Goal: Information Seeking & Learning: Check status

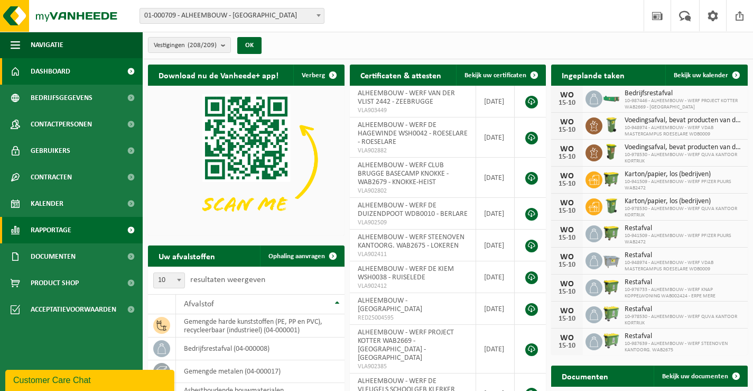
click at [42, 227] on span "Rapportage" at bounding box center [51, 230] width 41 height 26
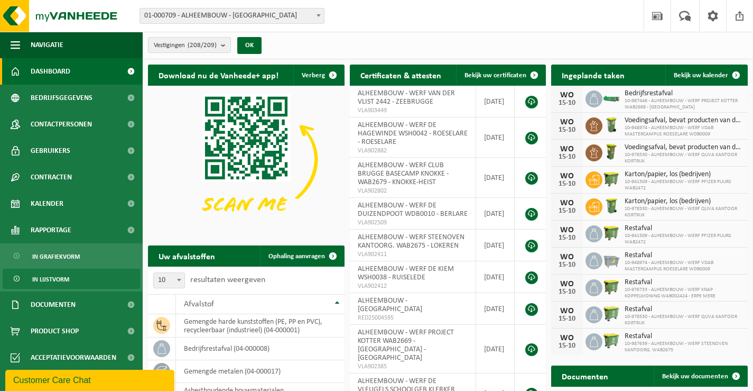
click at [50, 278] on span "In lijstvorm" at bounding box center [50, 279] width 37 height 20
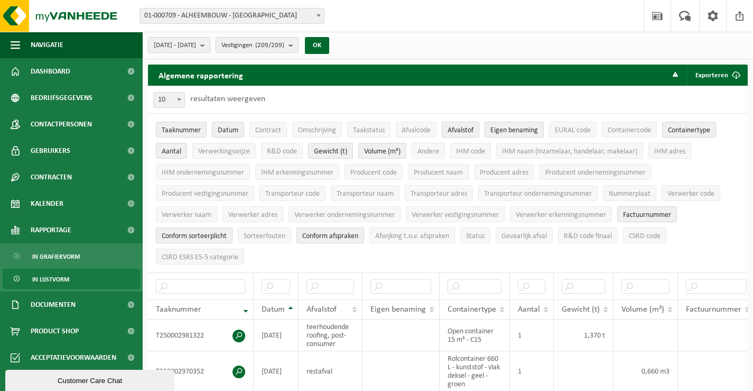
click at [521, 130] on span "Eigen benaming" at bounding box center [515, 130] width 48 height 8
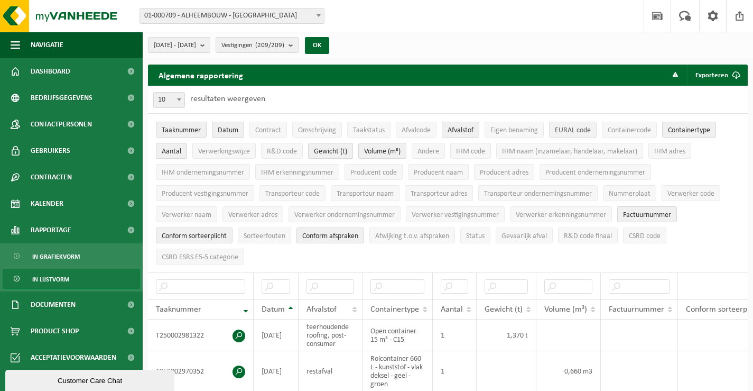
click at [566, 129] on span "EURAL code" at bounding box center [573, 130] width 36 height 8
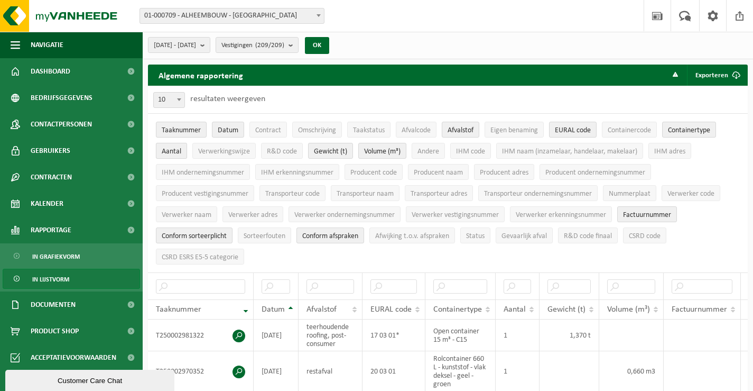
click at [169, 149] on span "Aantal" at bounding box center [172, 152] width 20 height 8
click at [192, 133] on span "Taaknummer" at bounding box center [181, 130] width 39 height 8
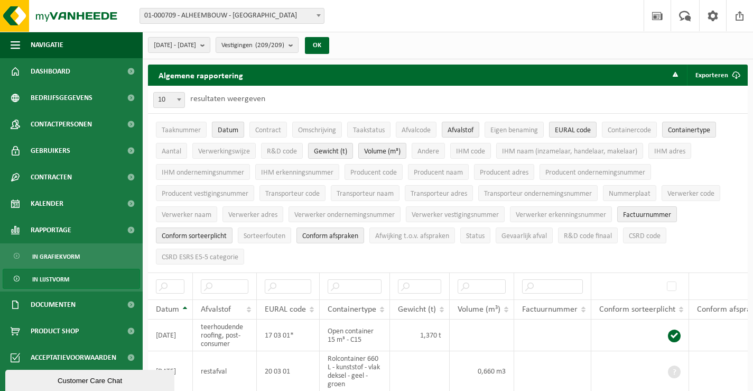
click at [227, 129] on span "Datum" at bounding box center [228, 130] width 21 height 8
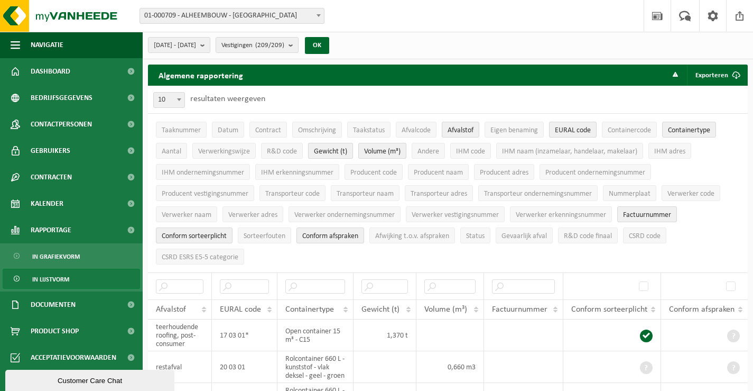
click at [324, 152] on span "Gewicht (t)" at bounding box center [330, 152] width 33 height 8
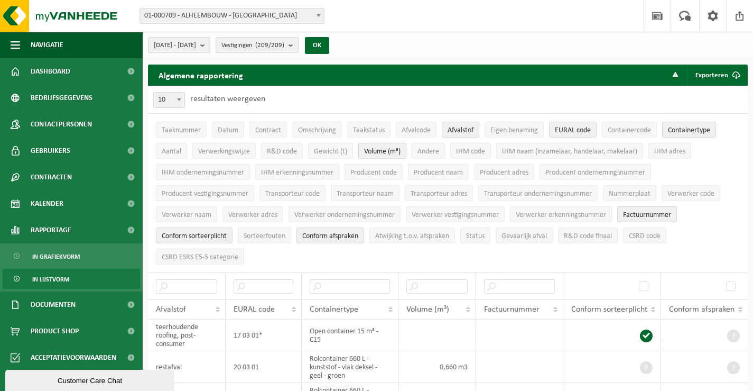
drag, startPoint x: 371, startPoint y: 150, endPoint x: 395, endPoint y: 150, distance: 24.3
click at [372, 150] on span "Volume (m³)" at bounding box center [382, 152] width 36 height 8
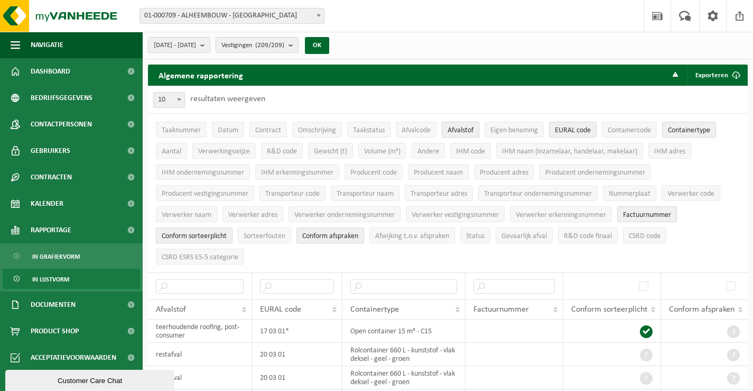
click at [458, 127] on span "Afvalstof" at bounding box center [461, 130] width 26 height 8
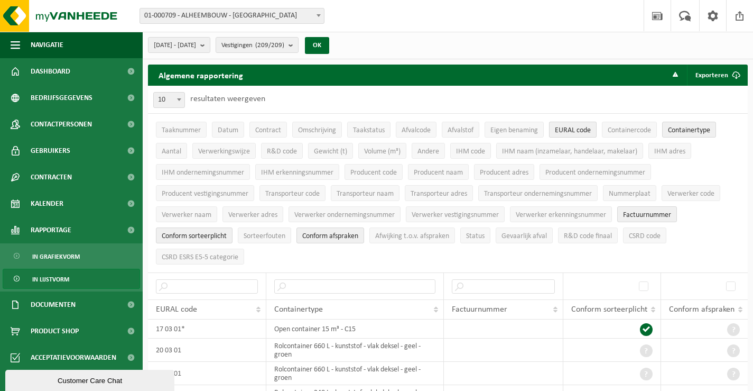
click at [569, 131] on span "EURAL code" at bounding box center [573, 130] width 36 height 8
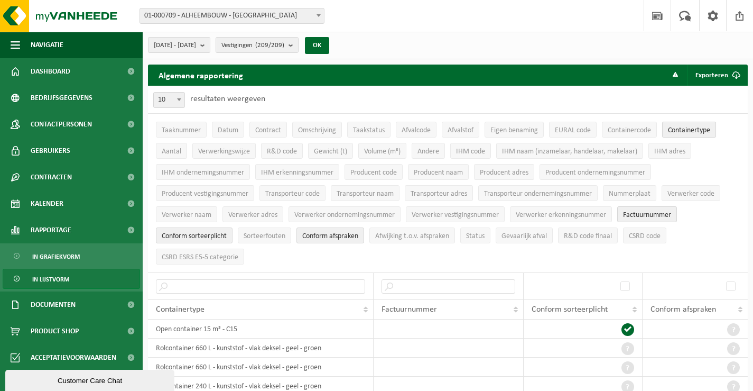
click at [687, 126] on span "Containertype" at bounding box center [689, 130] width 42 height 8
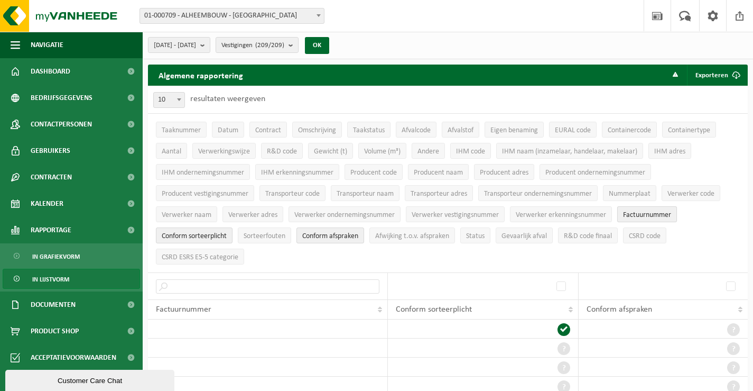
click at [648, 211] on span "Factuurnummer" at bounding box center [647, 215] width 48 height 8
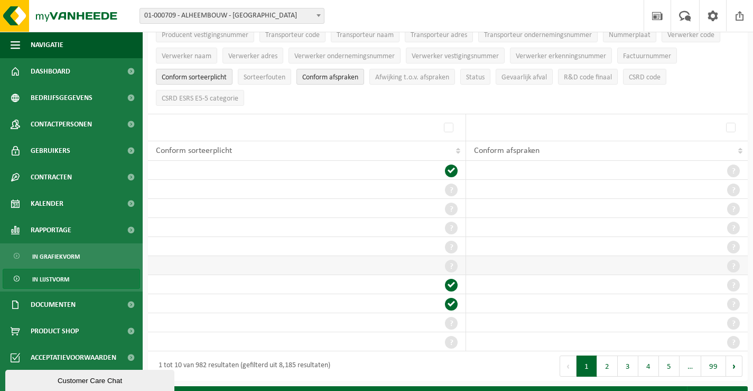
scroll to position [106, 0]
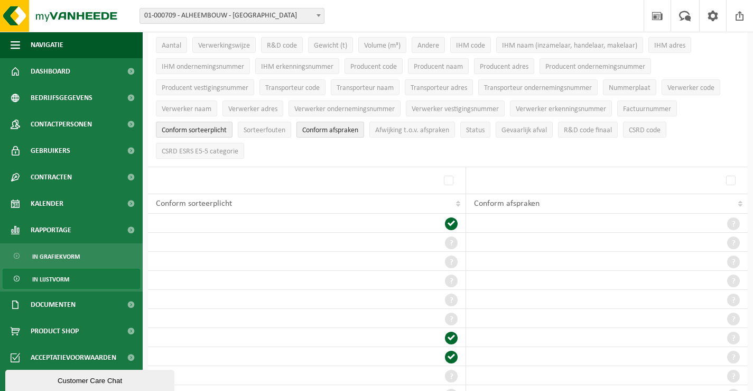
click at [341, 127] on span "Conform afspraken" at bounding box center [330, 130] width 56 height 8
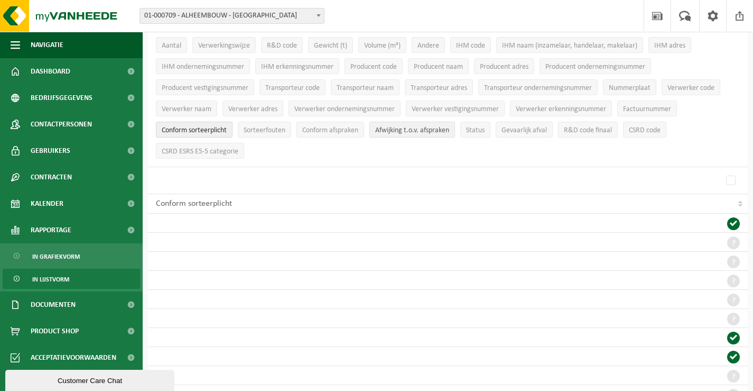
click at [415, 127] on span "Afwijking t.o.v. afspraken" at bounding box center [412, 130] width 74 height 8
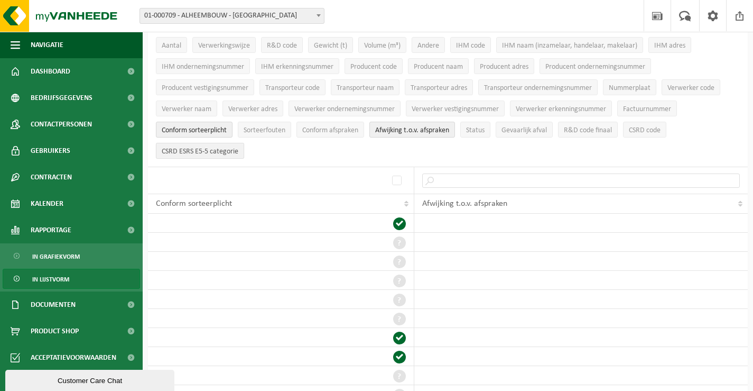
click at [208, 148] on span "CSRD ESRS E5-5 categorie" at bounding box center [200, 152] width 77 height 8
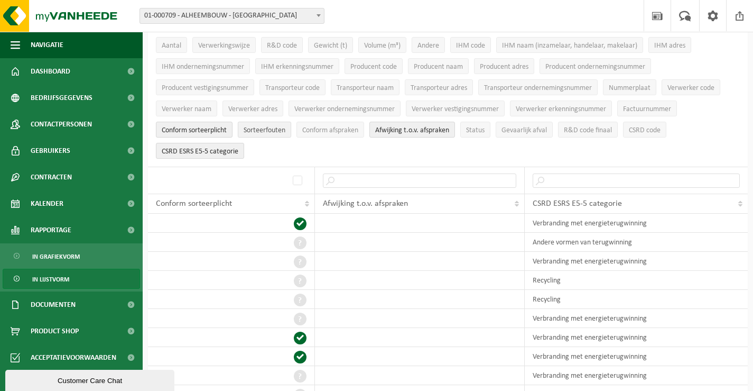
click at [273, 127] on span "Sorteerfouten" at bounding box center [265, 130] width 42 height 8
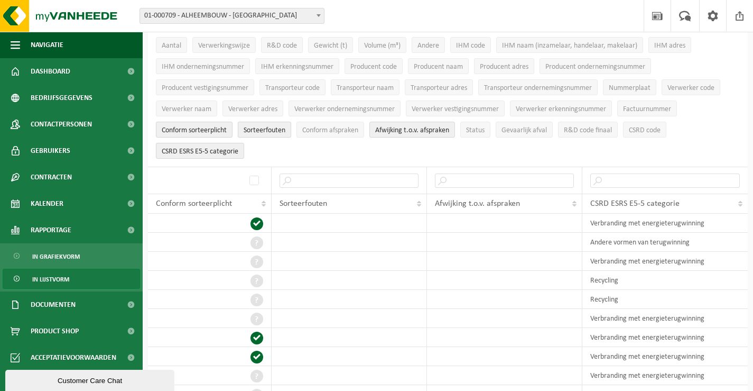
click at [258, 127] on span "Sorteerfouten" at bounding box center [265, 130] width 42 height 8
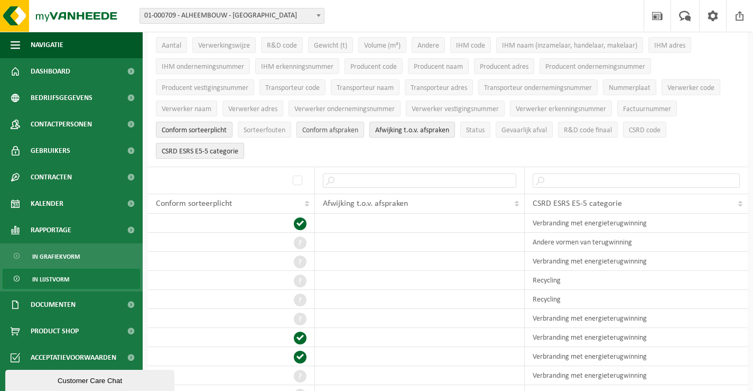
click at [322, 126] on span "Conform afspraken" at bounding box center [330, 130] width 56 height 8
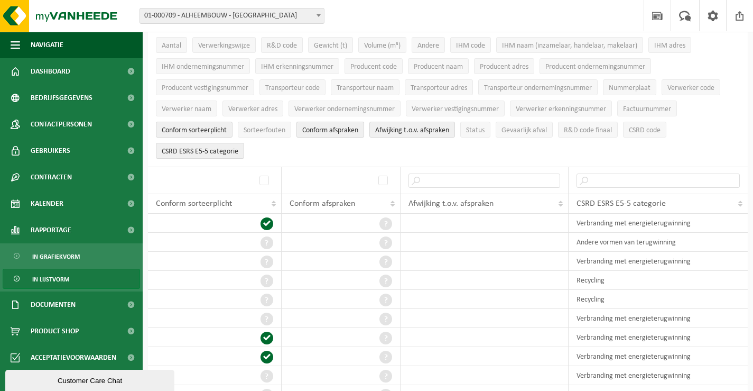
click at [322, 126] on span "Conform afspraken" at bounding box center [330, 130] width 56 height 8
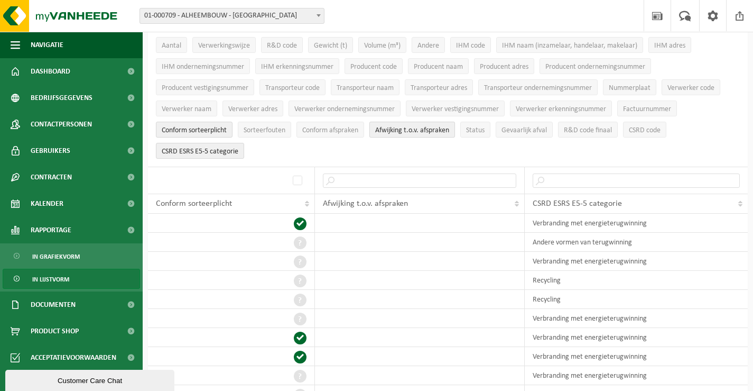
click at [394, 127] on span "Afwijking t.o.v. afspraken" at bounding box center [412, 130] width 74 height 8
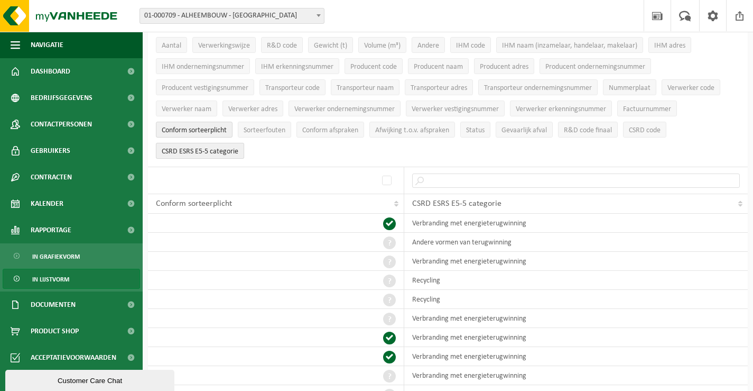
click at [224, 149] on span "CSRD ESRS E5-5 categorie" at bounding box center [200, 152] width 77 height 8
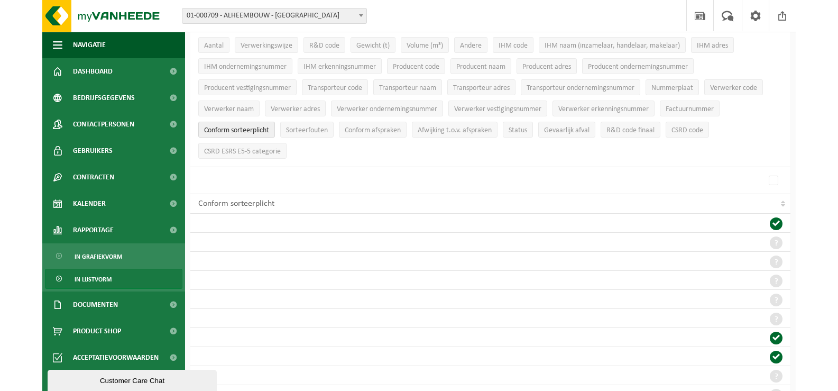
scroll to position [0, 0]
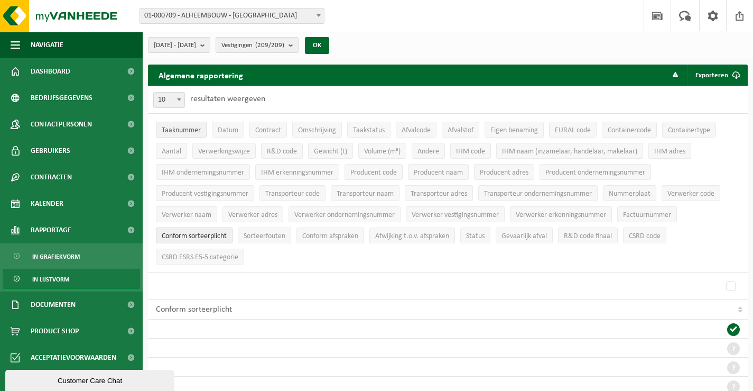
click at [178, 128] on span "Taaknummer" at bounding box center [181, 130] width 39 height 8
click at [226, 127] on span "Datum" at bounding box center [228, 130] width 21 height 8
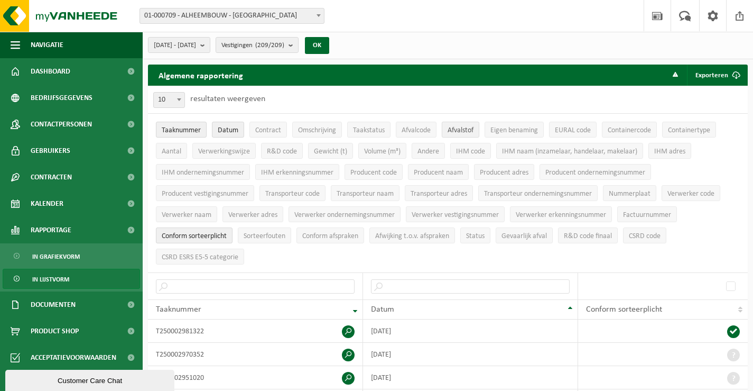
click at [456, 130] on span "Afvalstof" at bounding box center [461, 130] width 26 height 8
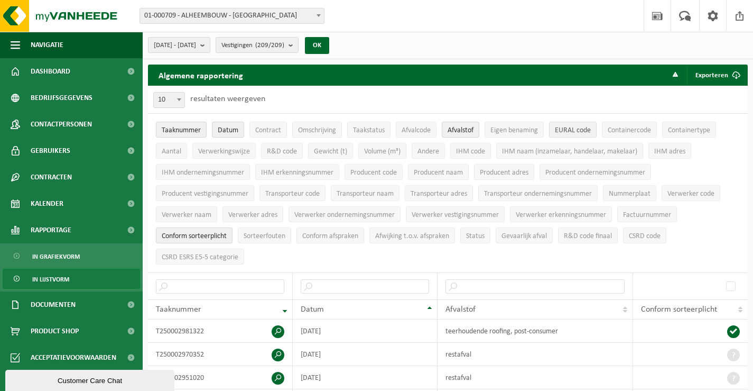
click at [574, 128] on span "EURAL code" at bounding box center [573, 130] width 36 height 8
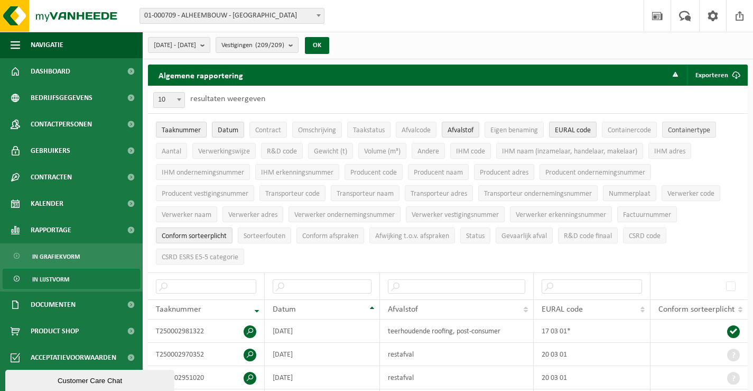
click at [685, 131] on span "Containertype" at bounding box center [689, 130] width 42 height 8
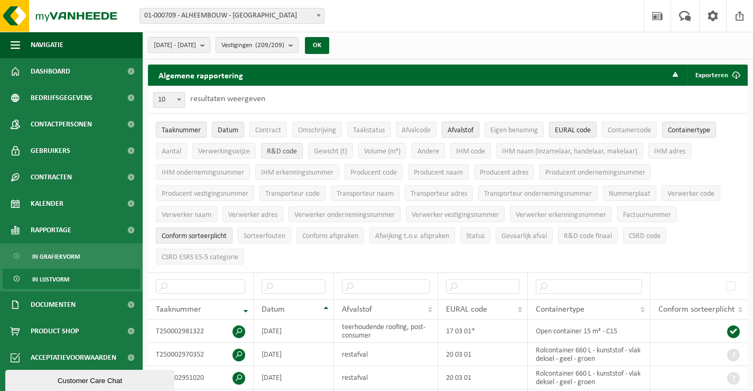
click at [279, 150] on span "R&D code" at bounding box center [282, 152] width 30 height 8
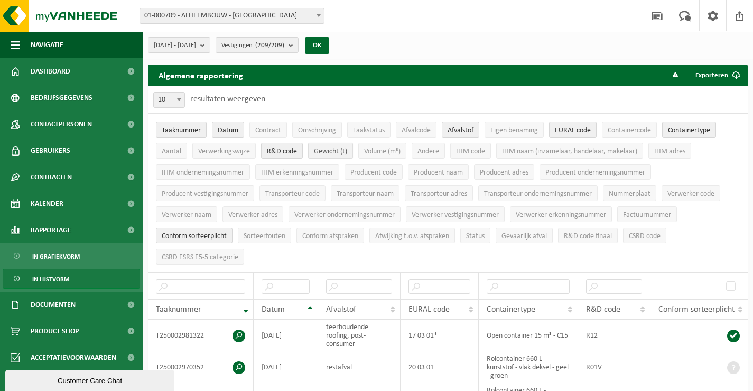
click at [326, 150] on span "Gewicht (t)" at bounding box center [330, 152] width 33 height 8
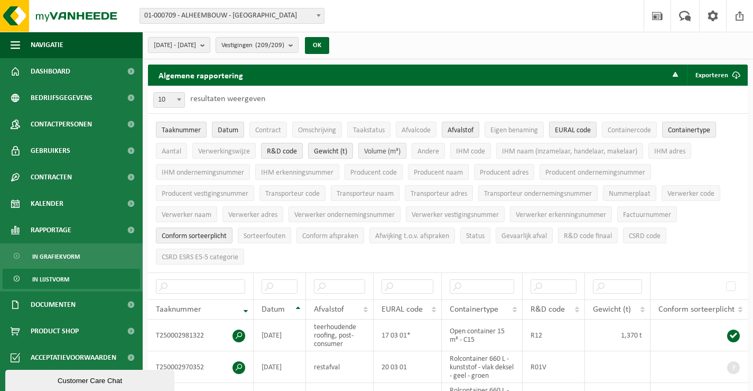
click at [385, 150] on span "Volume (m³)" at bounding box center [382, 152] width 36 height 8
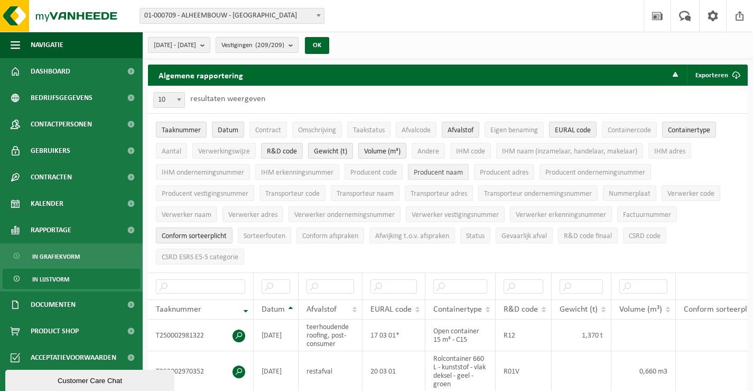
click at [436, 172] on span "Producent naam" at bounding box center [438, 173] width 49 height 8
click at [210, 45] on b "submit" at bounding box center [205, 45] width 10 height 15
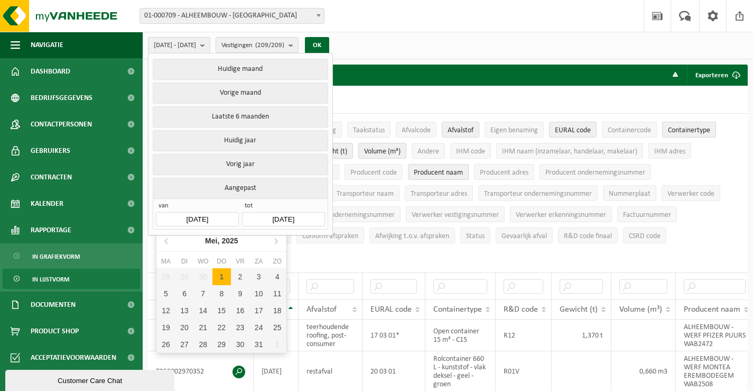
click at [219, 215] on input "[DATE]" at bounding box center [197, 219] width 82 height 14
click at [275, 242] on icon at bounding box center [276, 240] width 17 height 17
click at [242, 275] on div "1" at bounding box center [240, 276] width 19 height 17
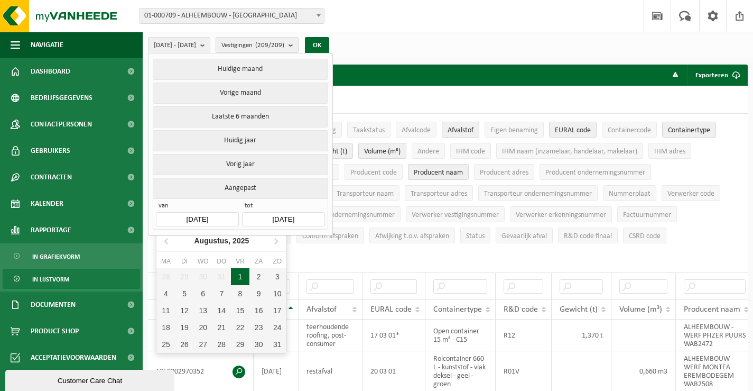
type input "[DATE]"
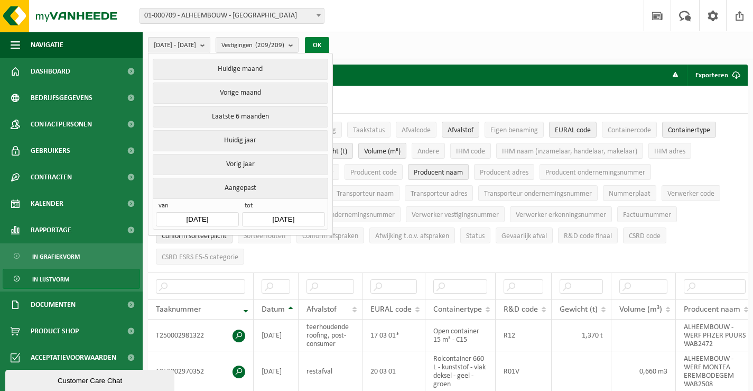
click at [329, 47] on button "OK" at bounding box center [317, 45] width 24 height 17
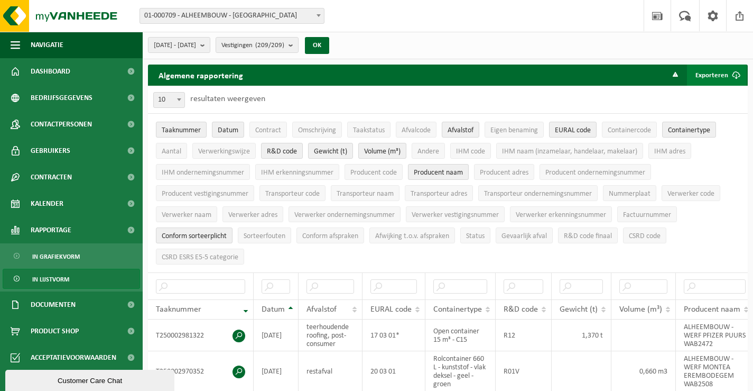
click at [715, 75] on button "Exporteren" at bounding box center [717, 75] width 60 height 21
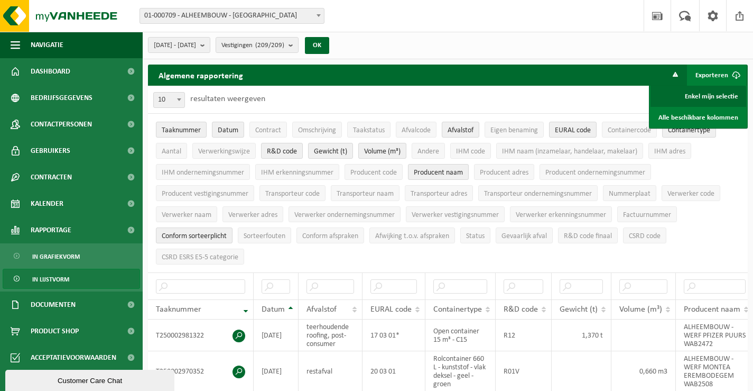
click at [712, 94] on link "Enkel mijn selectie" at bounding box center [699, 96] width 96 height 21
click at [195, 281] on input "text" at bounding box center [200, 286] width 89 height 14
paste input "T250001637014"
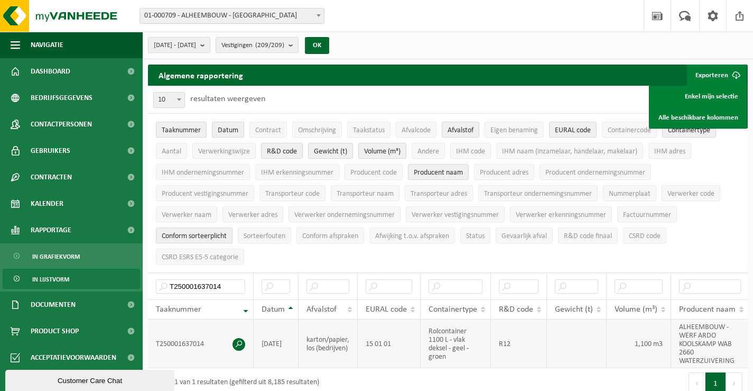
click at [240, 341] on span at bounding box center [239, 344] width 13 height 13
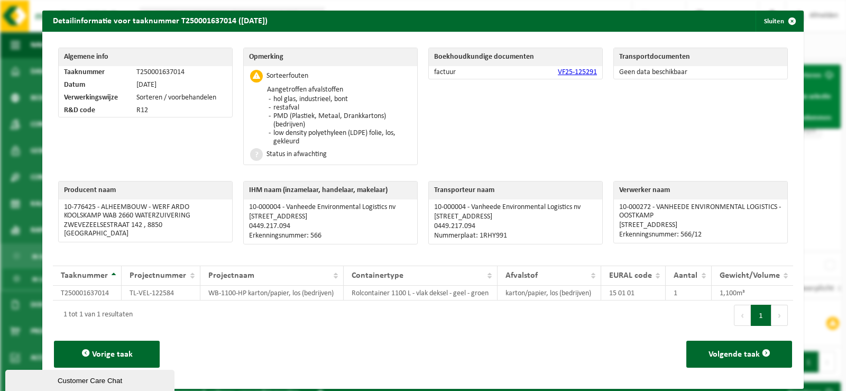
click at [272, 97] on li "hol glas, industrieel, bont" at bounding box center [341, 99] width 140 height 8
click at [277, 97] on li "hol glas, industrieel, bont" at bounding box center [341, 99] width 140 height 8
copy ul "hol glas, industrieel, bont"
drag, startPoint x: 273, startPoint y: 106, endPoint x: 279, endPoint y: 107, distance: 5.9
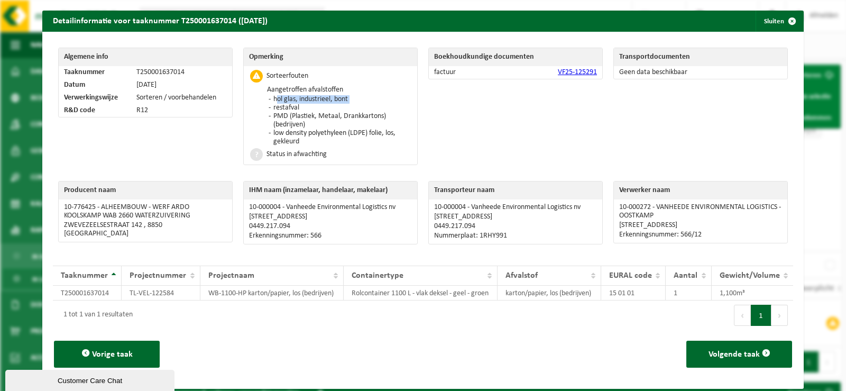
click at [279, 107] on li "restafval" at bounding box center [341, 108] width 140 height 8
click at [277, 107] on li "restafval" at bounding box center [341, 108] width 140 height 8
drag, startPoint x: 279, startPoint y: 107, endPoint x: 300, endPoint y: 108, distance: 20.6
click at [300, 108] on li "restafval" at bounding box center [341, 108] width 140 height 8
copy li "restafval"
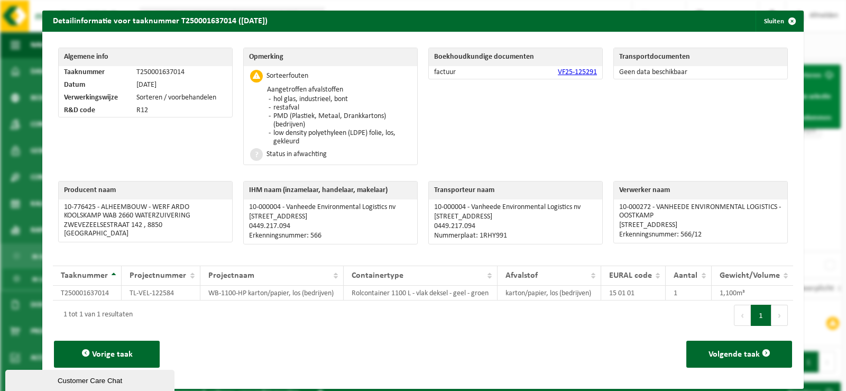
drag, startPoint x: 272, startPoint y: 113, endPoint x: 308, endPoint y: 121, distance: 37.3
click at [308, 121] on li "PMD (Plastiek, Metaal, Drankkartons) (bedrijven)" at bounding box center [341, 120] width 140 height 17
copy li "PMD (Plastiek, Metaal, Drankkartons) (bedrijven)"
click at [273, 133] on li "low density polyethyleen (LDPE) folie, los, gekleurd" at bounding box center [341, 137] width 140 height 17
drag, startPoint x: 272, startPoint y: 133, endPoint x: 300, endPoint y: 142, distance: 28.9
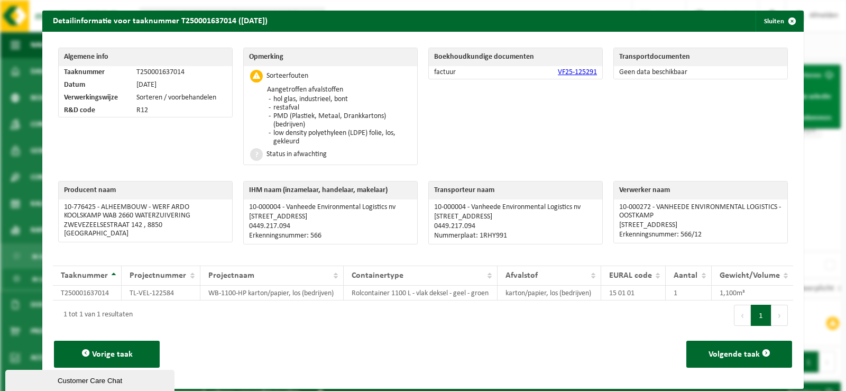
click at [300, 142] on li "low density polyethyleen (LDPE) folie, los, gekleurd" at bounding box center [341, 137] width 140 height 17
copy li "ow density polyethyleen (LDPE) folie, los, gekleurd"
click at [753, 17] on span "button" at bounding box center [791, 21] width 21 height 21
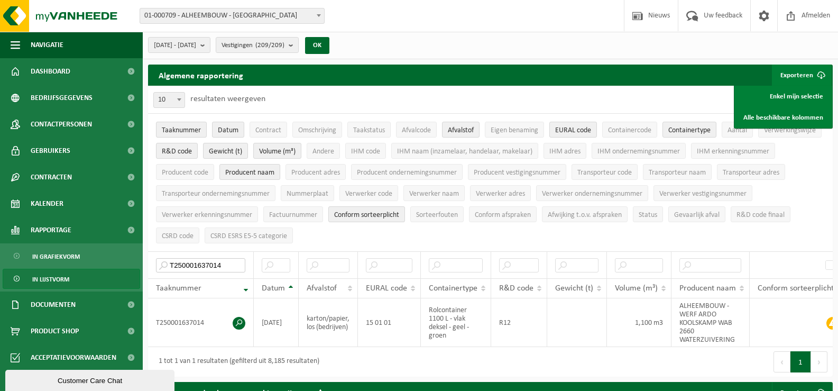
drag, startPoint x: 212, startPoint y: 261, endPoint x: 147, endPoint y: 262, distance: 65.1
click at [147, 262] on div "Algemene rapportering Exporteren Enkel mijn selectie Alle beschikbare kolommen …" at bounding box center [490, 223] width 695 height 317
paste input "karton/papier, los (bedrijven)"
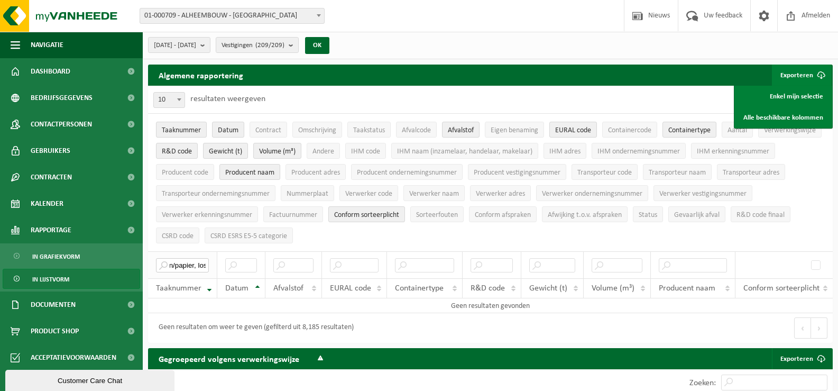
click at [182, 260] on input "karton/papier, los (bedrijven)" at bounding box center [182, 265] width 53 height 14
drag, startPoint x: 186, startPoint y: 260, endPoint x: 152, endPoint y: 266, distance: 34.3
click at [152, 266] on th "karton/papier, los (bedrijven)" at bounding box center [182, 264] width 69 height 27
drag, startPoint x: 182, startPoint y: 263, endPoint x: 170, endPoint y: 263, distance: 12.2
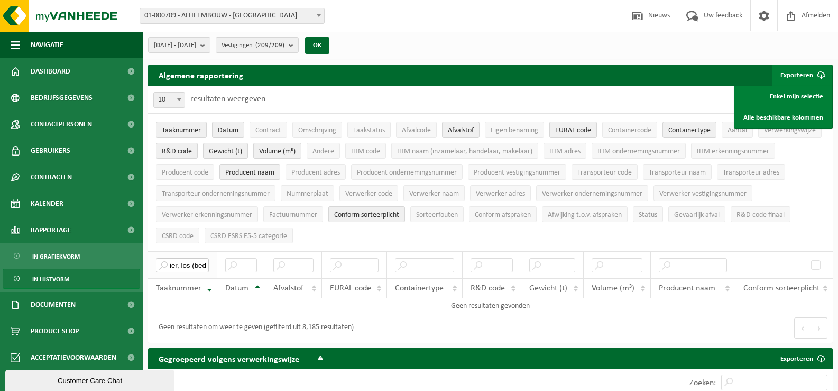
click at [170, 263] on input "ier, los (bedrijven)" at bounding box center [182, 265] width 53 height 14
type input "drijven)"
drag, startPoint x: 197, startPoint y: 260, endPoint x: 163, endPoint y: 262, distance: 33.9
click at [163, 262] on input "drijven)" at bounding box center [182, 265] width 53 height 14
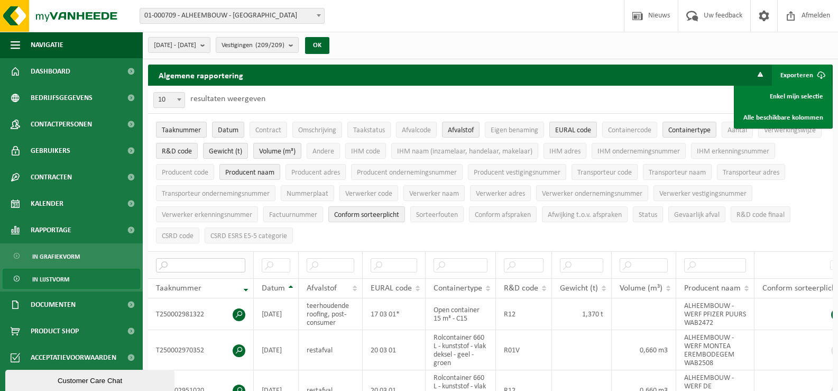
click at [185, 260] on input "text" at bounding box center [200, 265] width 89 height 14
paste input "T250001709155"
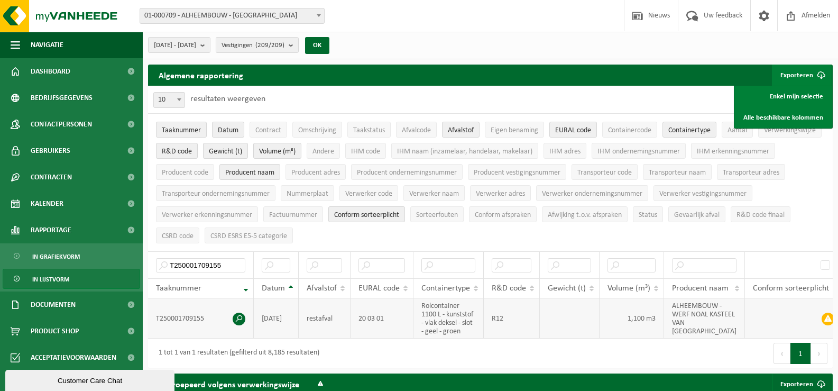
click at [238, 312] on span at bounding box center [239, 318] width 13 height 13
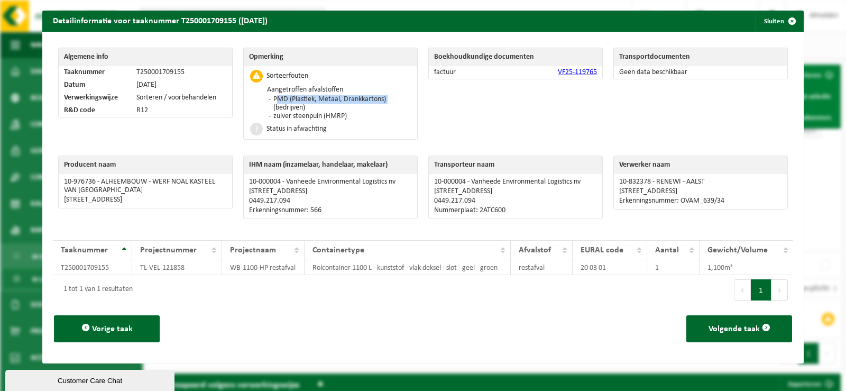
drag, startPoint x: 272, startPoint y: 98, endPoint x: 389, endPoint y: 97, distance: 116.9
click at [389, 97] on li "PMD (Plastiek, Metaal, Drankkartons) (bedrijven)" at bounding box center [341, 103] width 140 height 17
copy li "PMD (Plastiek, Metaal, Drankkartons)"
click at [273, 117] on li "zuiver steenpuin (HMRP)" at bounding box center [341, 116] width 140 height 8
drag, startPoint x: 272, startPoint y: 117, endPoint x: 350, endPoint y: 116, distance: 78.3
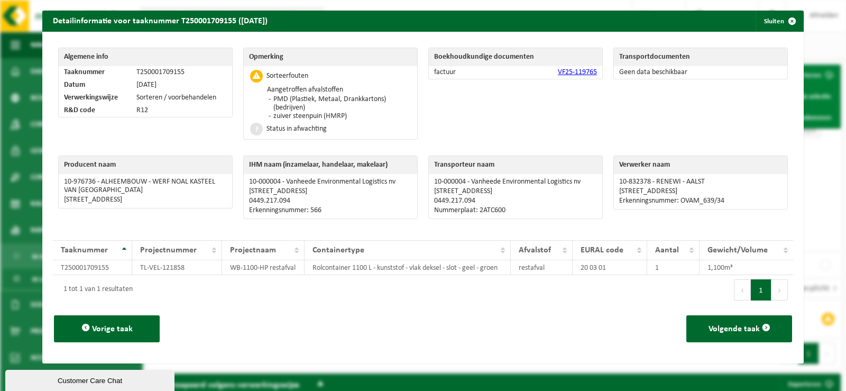
click at [350, 116] on li "zuiver steenpuin (HMRP)" at bounding box center [341, 116] width 140 height 8
click at [305, 116] on li "zuiver steenpuin (HMRP)" at bounding box center [341, 116] width 140 height 8
drag, startPoint x: 320, startPoint y: 115, endPoint x: 271, endPoint y: 117, distance: 48.7
click at [271, 117] on li "zuiver steenpuin (HMRP)" at bounding box center [341, 116] width 140 height 8
copy li "zuiver steenpuin"
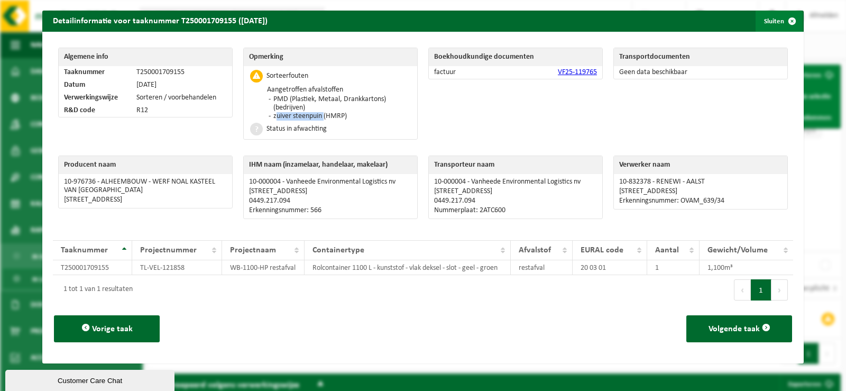
click at [753, 24] on span "button" at bounding box center [791, 21] width 21 height 21
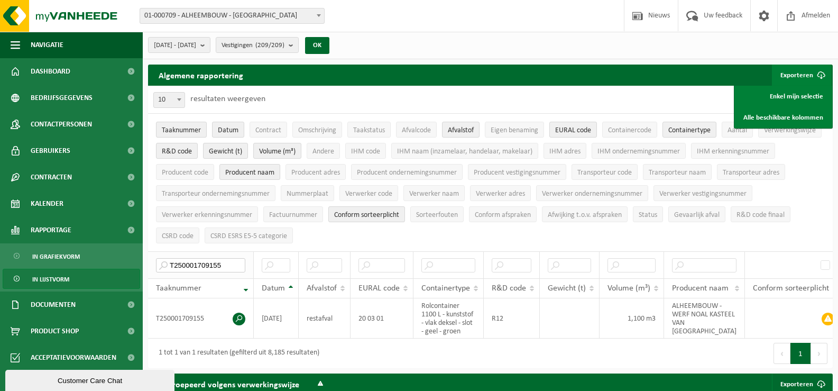
drag, startPoint x: 230, startPoint y: 260, endPoint x: 162, endPoint y: 260, distance: 67.7
click at [162, 260] on input "T250001709155" at bounding box center [200, 265] width 89 height 14
paste input "3044"
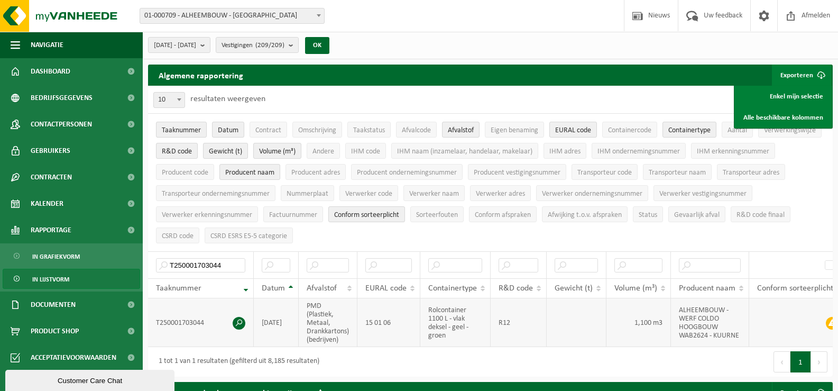
click at [238, 322] on span at bounding box center [239, 323] width 13 height 13
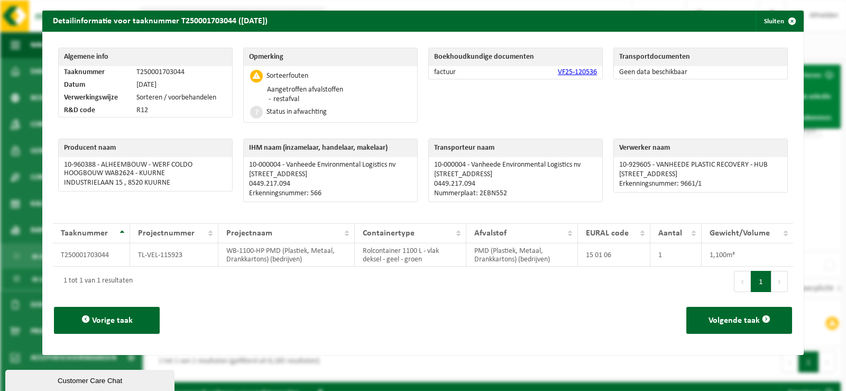
drag, startPoint x: 272, startPoint y: 97, endPoint x: 302, endPoint y: 97, distance: 30.1
click at [302, 97] on li "restafval" at bounding box center [307, 99] width 72 height 8
copy li "restafval"
click at [753, 21] on span "button" at bounding box center [791, 21] width 21 height 21
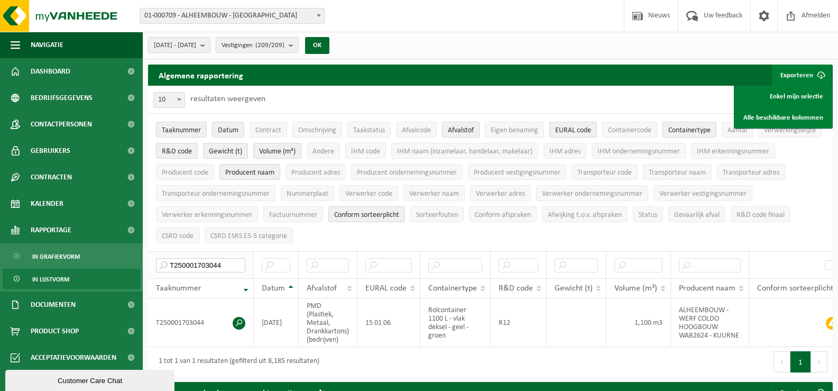
drag, startPoint x: 228, startPoint y: 261, endPoint x: 161, endPoint y: 257, distance: 67.2
click at [161, 258] on input "T250001703044" at bounding box center [200, 265] width 89 height 14
paste input "92625"
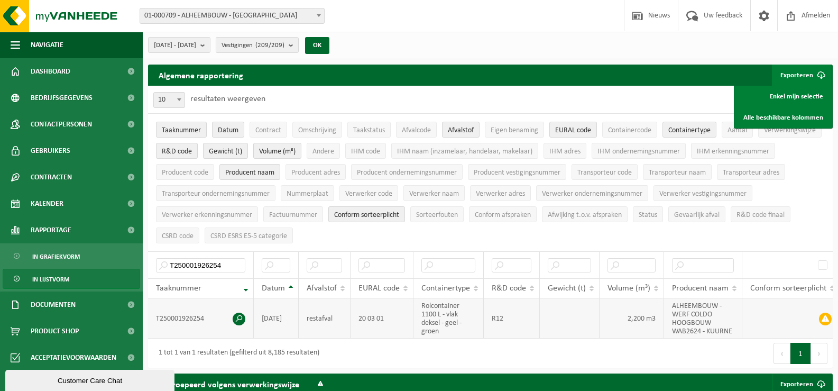
click at [238, 314] on span at bounding box center [239, 318] width 13 height 13
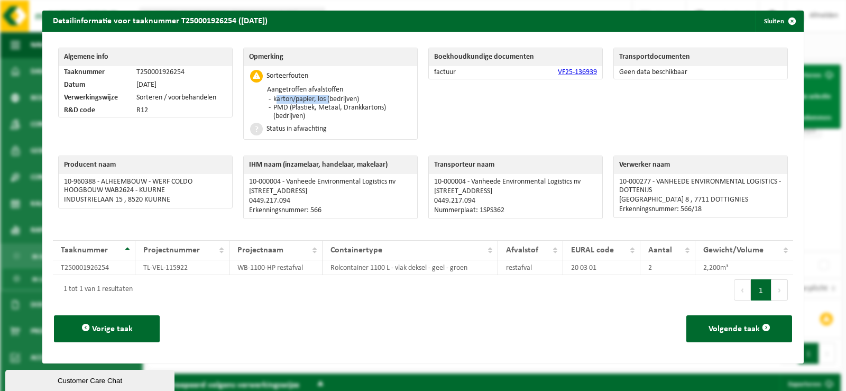
drag, startPoint x: 326, startPoint y: 98, endPoint x: 270, endPoint y: 98, distance: 55.5
click at [271, 98] on li "karton/papier, los (bedrijven)" at bounding box center [341, 99] width 140 height 8
copy li "karton/papier, los"
click at [385, 108] on li "PMD (Plastiek, Metaal, Drankkartons) (bedrijven)" at bounding box center [341, 112] width 140 height 17
drag, startPoint x: 383, startPoint y: 108, endPoint x: 271, endPoint y: 110, distance: 112.1
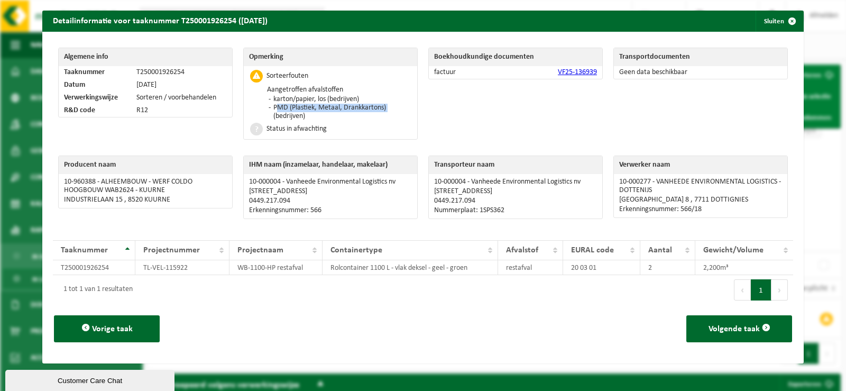
click at [271, 110] on li "PMD (Plastiek, Metaal, Drankkartons) (bedrijven)" at bounding box center [341, 112] width 140 height 17
copy li "PMD (Plastiek, Metaal, Drankkartons)"
click at [753, 17] on span "button" at bounding box center [791, 21] width 21 height 21
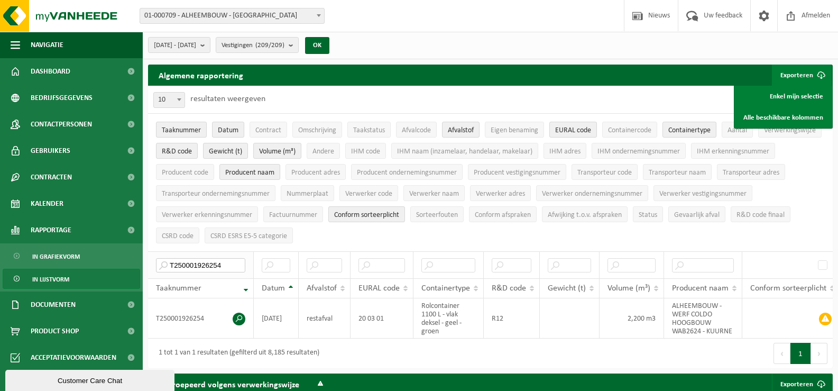
drag, startPoint x: 225, startPoint y: 262, endPoint x: 161, endPoint y: 259, distance: 64.1
click at [161, 259] on input "T250001926254" at bounding box center [200, 265] width 89 height 14
paste input "9476"
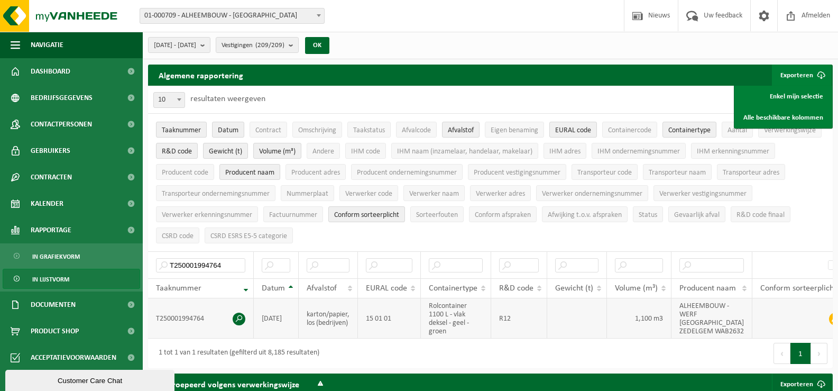
click at [238, 320] on span at bounding box center [239, 318] width 13 height 13
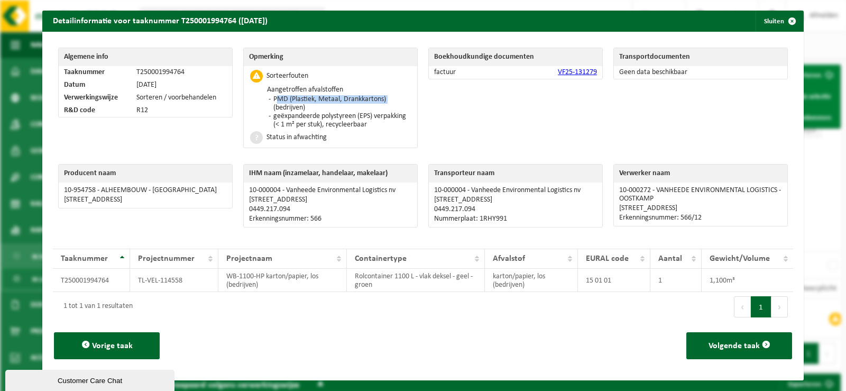
drag, startPoint x: 384, startPoint y: 98, endPoint x: 272, endPoint y: 100, distance: 111.6
click at [272, 100] on li "PMD (Plastiek, Metaal, Drankkartons) (bedrijven)" at bounding box center [341, 103] width 140 height 17
copy li "PMD (Plastiek, Metaal, Drankkartons)"
drag, startPoint x: 375, startPoint y: 125, endPoint x: 271, endPoint y: 117, distance: 104.0
click at [271, 117] on li "geëxpandeerde polystyreen (EPS) verpakking (< 1 m² per stuk), recycleerbaar" at bounding box center [341, 120] width 140 height 17
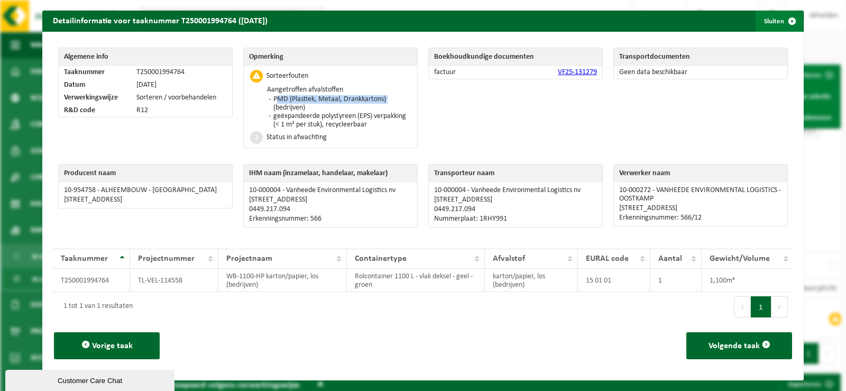
click at [753, 21] on span "button" at bounding box center [791, 21] width 21 height 21
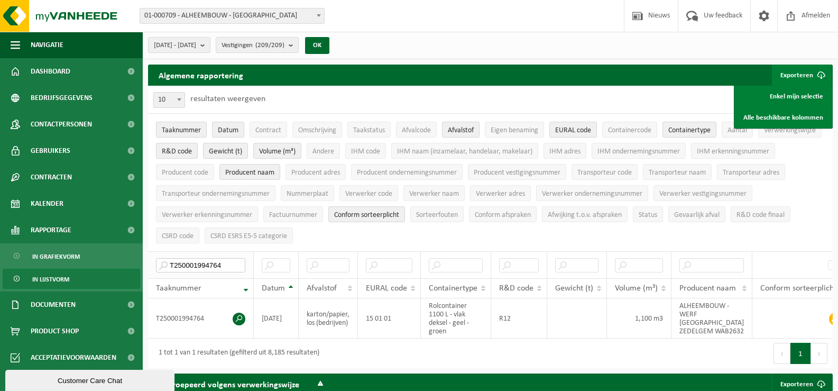
drag, startPoint x: 226, startPoint y: 261, endPoint x: 153, endPoint y: 253, distance: 73.3
click at [153, 253] on th "T250001994764" at bounding box center [201, 264] width 106 height 27
paste input "2080613"
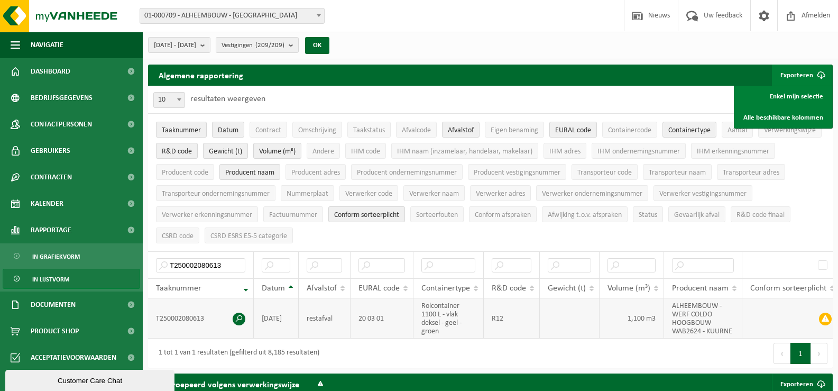
click at [243, 317] on span at bounding box center [239, 318] width 13 height 13
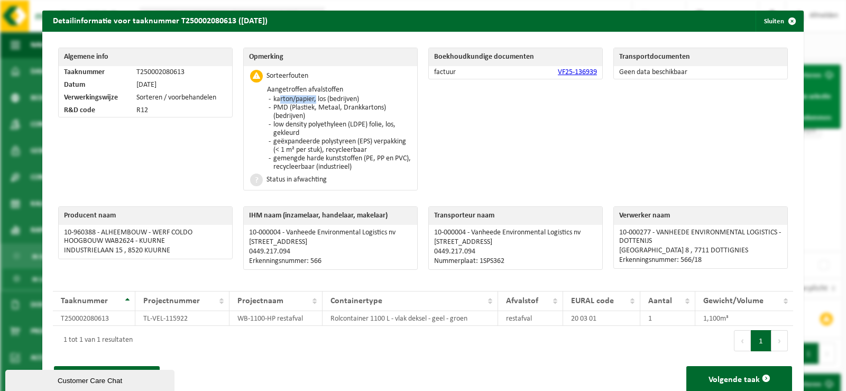
drag, startPoint x: 273, startPoint y: 97, endPoint x: 312, endPoint y: 95, distance: 39.7
click at [312, 95] on li "karton/papier, los (bedrijven)" at bounding box center [341, 99] width 140 height 8
drag, startPoint x: 270, startPoint y: 96, endPoint x: 324, endPoint y: 98, distance: 54.0
click at [324, 98] on li "karton/papier, los (bedrijven)" at bounding box center [341, 99] width 140 height 8
click at [311, 99] on li "karton/papier, los (bedrijven)" at bounding box center [341, 99] width 140 height 8
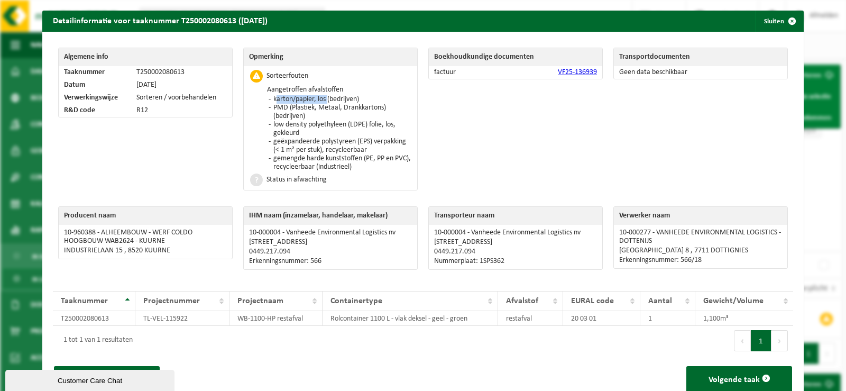
drag, startPoint x: 324, startPoint y: 98, endPoint x: 271, endPoint y: 100, distance: 52.9
click at [271, 100] on li "karton/papier, los (bedrijven)" at bounding box center [341, 99] width 140 height 8
click at [271, 107] on li "PMD (Plastiek, Metaal, Drankkartons) (bedrijven)" at bounding box center [341, 112] width 140 height 17
drag, startPoint x: 272, startPoint y: 106, endPoint x: 392, endPoint y: 107, distance: 119.5
click at [392, 107] on li "PMD (Plastiek, Metaal, Drankkartons) (bedrijven)" at bounding box center [341, 112] width 140 height 17
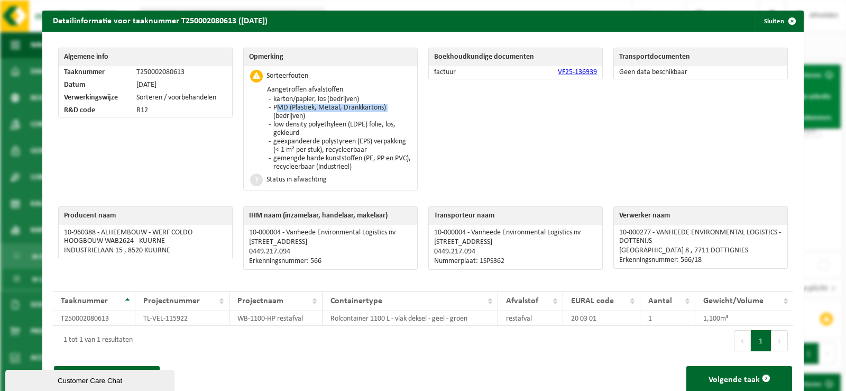
drag, startPoint x: 271, startPoint y: 125, endPoint x: 299, endPoint y: 133, distance: 29.6
click at [299, 133] on li "low density polyethyleen (LDPE) folie, los, gekleurd" at bounding box center [341, 129] width 140 height 17
click at [271, 141] on li "geëxpandeerde polystyreen (EPS) verpakking (< 1 m² per stuk), recycleerbaar" at bounding box center [341, 145] width 140 height 17
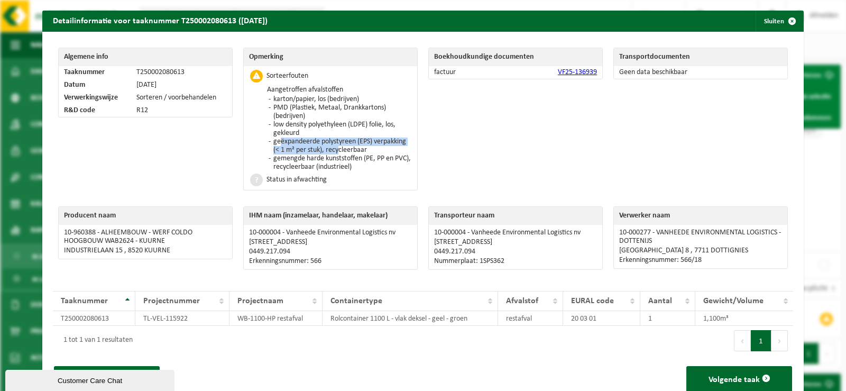
drag, startPoint x: 273, startPoint y: 141, endPoint x: 333, endPoint y: 149, distance: 60.3
click at [333, 149] on li "geëxpandeerde polystyreen (EPS) verpakking (< 1 m² per stuk), recycleerbaar" at bounding box center [341, 145] width 140 height 17
click at [272, 139] on li "geëxpandeerde polystyreen (EPS) verpakking (< 1 m² per stuk), recycleerbaar" at bounding box center [341, 145] width 140 height 17
drag, startPoint x: 272, startPoint y: 140, endPoint x: 370, endPoint y: 148, distance: 97.6
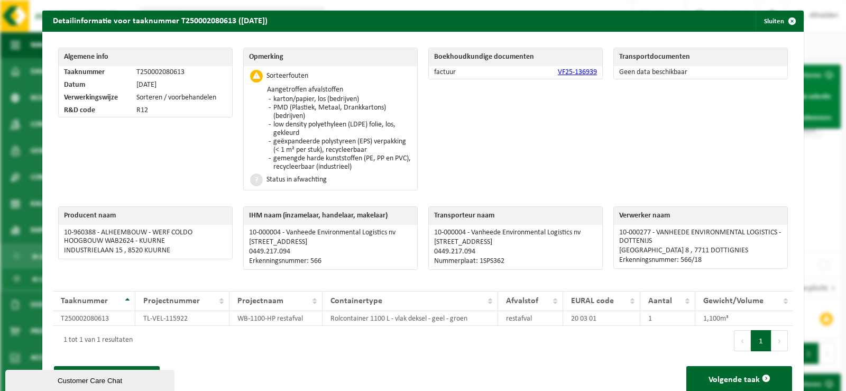
click at [370, 148] on li "geëxpandeerde polystyreen (EPS) verpakking (< 1 m² per stuk), recycleerbaar" at bounding box center [341, 145] width 140 height 17
click at [277, 163] on li "gemengde harde kunststoffen (PE, PP en PVC), recycleerbaar (industrieel)" at bounding box center [341, 162] width 140 height 17
drag, startPoint x: 272, startPoint y: 160, endPoint x: 375, endPoint y: 167, distance: 103.4
click at [375, 167] on li "gemengde harde kunststoffen (PE, PP en PVC), recycleerbaar (industrieel)" at bounding box center [341, 162] width 140 height 17
click at [753, 23] on span "button" at bounding box center [791, 21] width 21 height 21
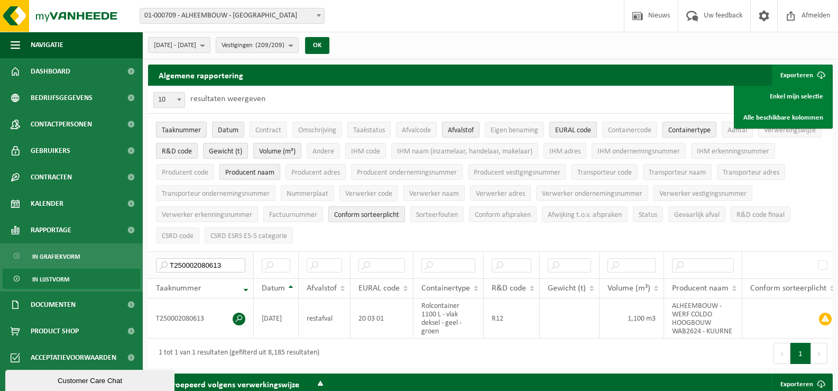
drag, startPoint x: 227, startPoint y: 258, endPoint x: 154, endPoint y: 260, distance: 73.0
click at [154, 260] on th "T250002080613" at bounding box center [201, 264] width 106 height 27
paste input "79651"
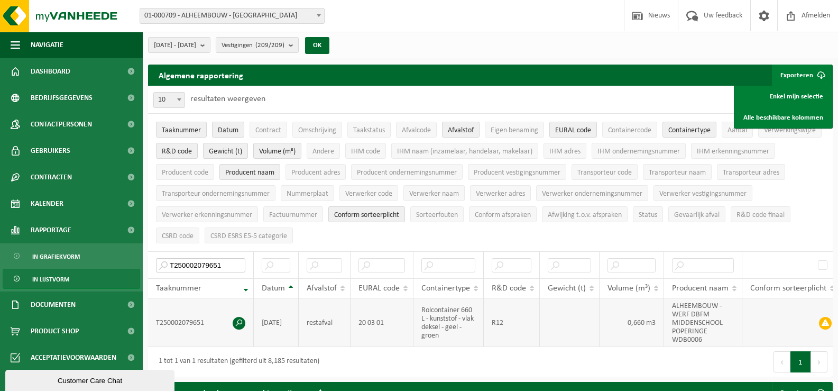
type input "T250002079651"
click at [238, 317] on span at bounding box center [239, 323] width 13 height 13
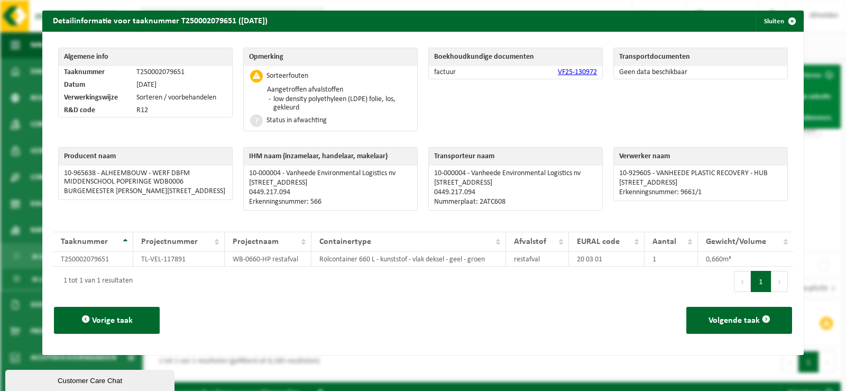
click at [271, 99] on li "low density polyethyleen (LDPE) folie, los, gekleurd" at bounding box center [341, 103] width 140 height 17
drag, startPoint x: 271, startPoint y: 97, endPoint x: 302, endPoint y: 104, distance: 31.4
click at [302, 104] on li "low density polyethyleen (LDPE) folie, los, gekleurd" at bounding box center [341, 103] width 140 height 17
click at [753, 20] on span "button" at bounding box center [791, 21] width 21 height 21
